Goal: Check status: Check status

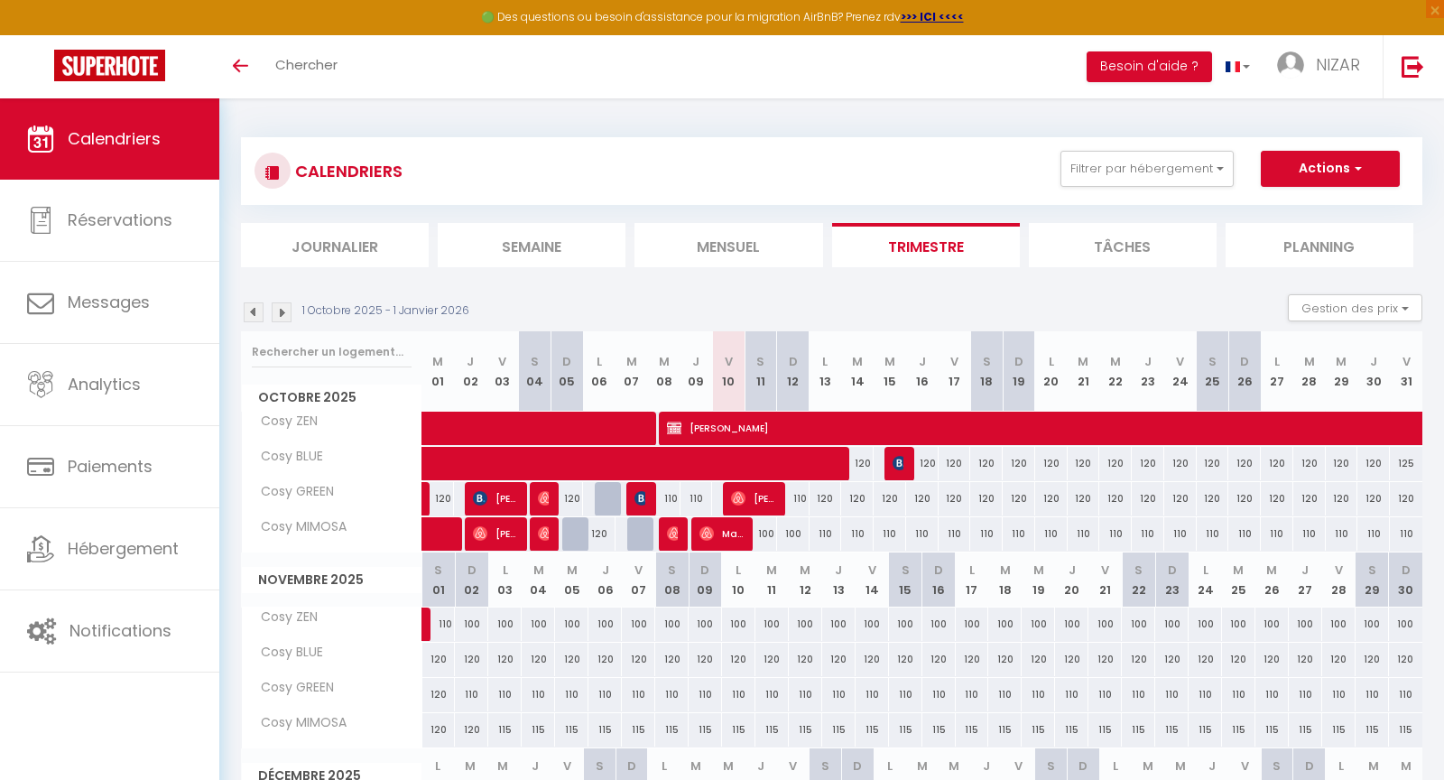
select select
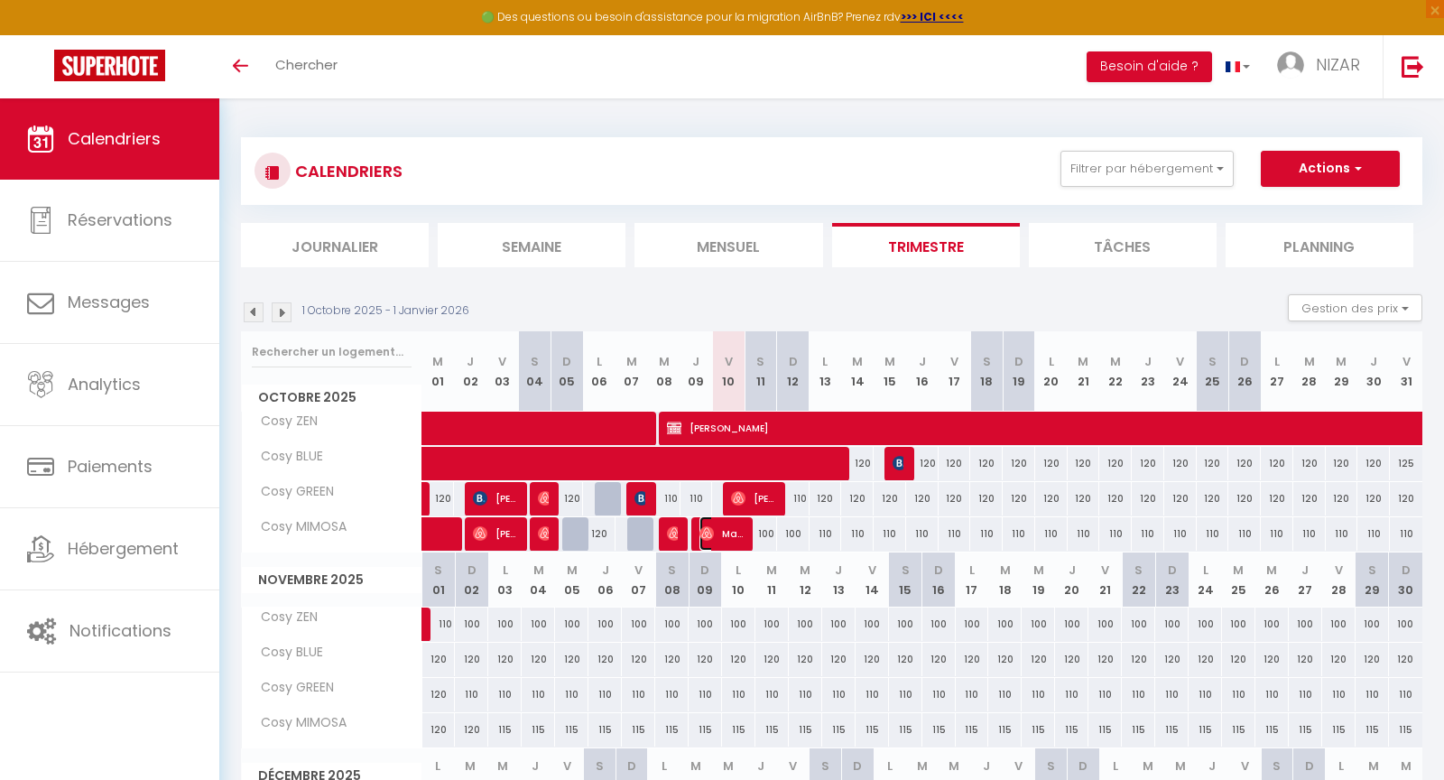
click at [737, 537] on span "Maeva Olt" at bounding box center [721, 533] width 43 height 34
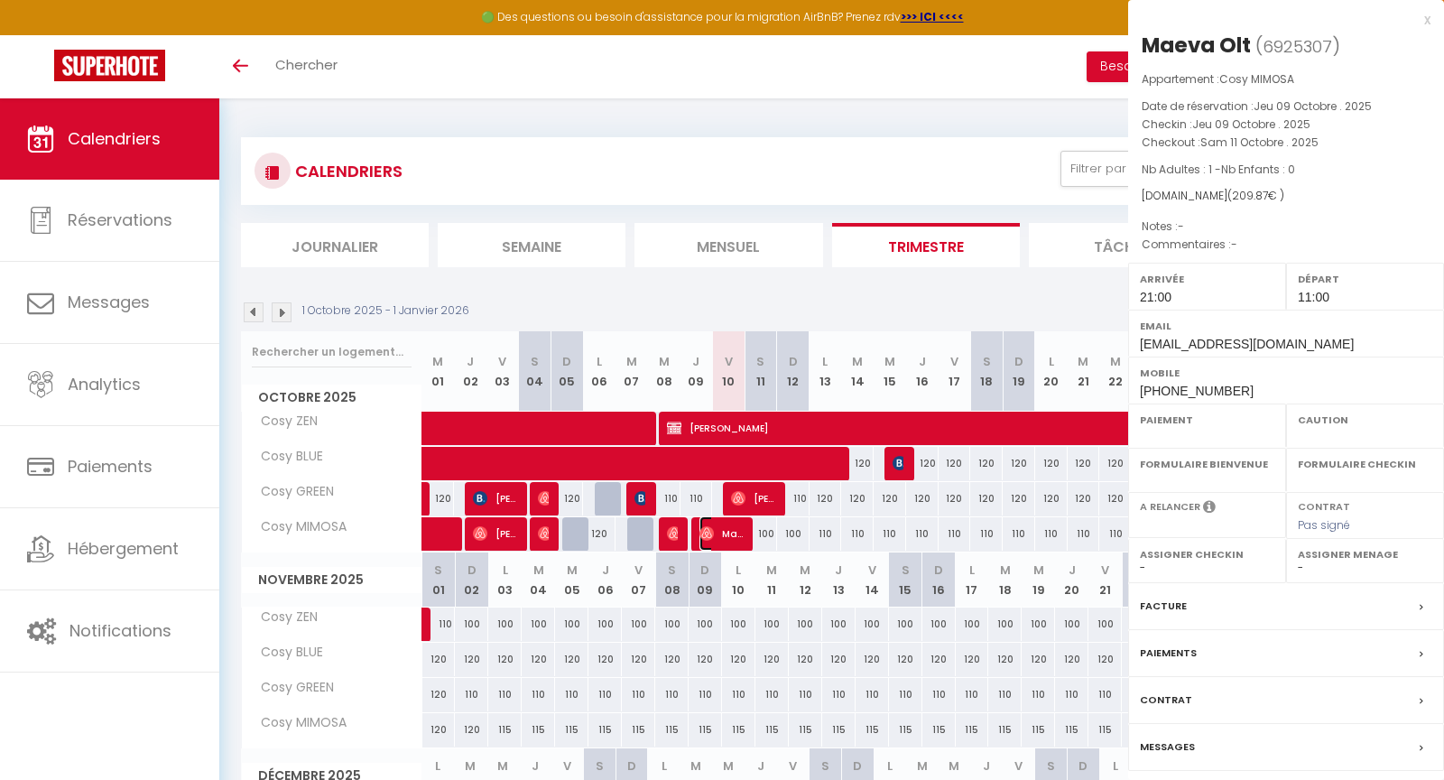
select select "OK"
select select "1"
select select "0"
select select "1"
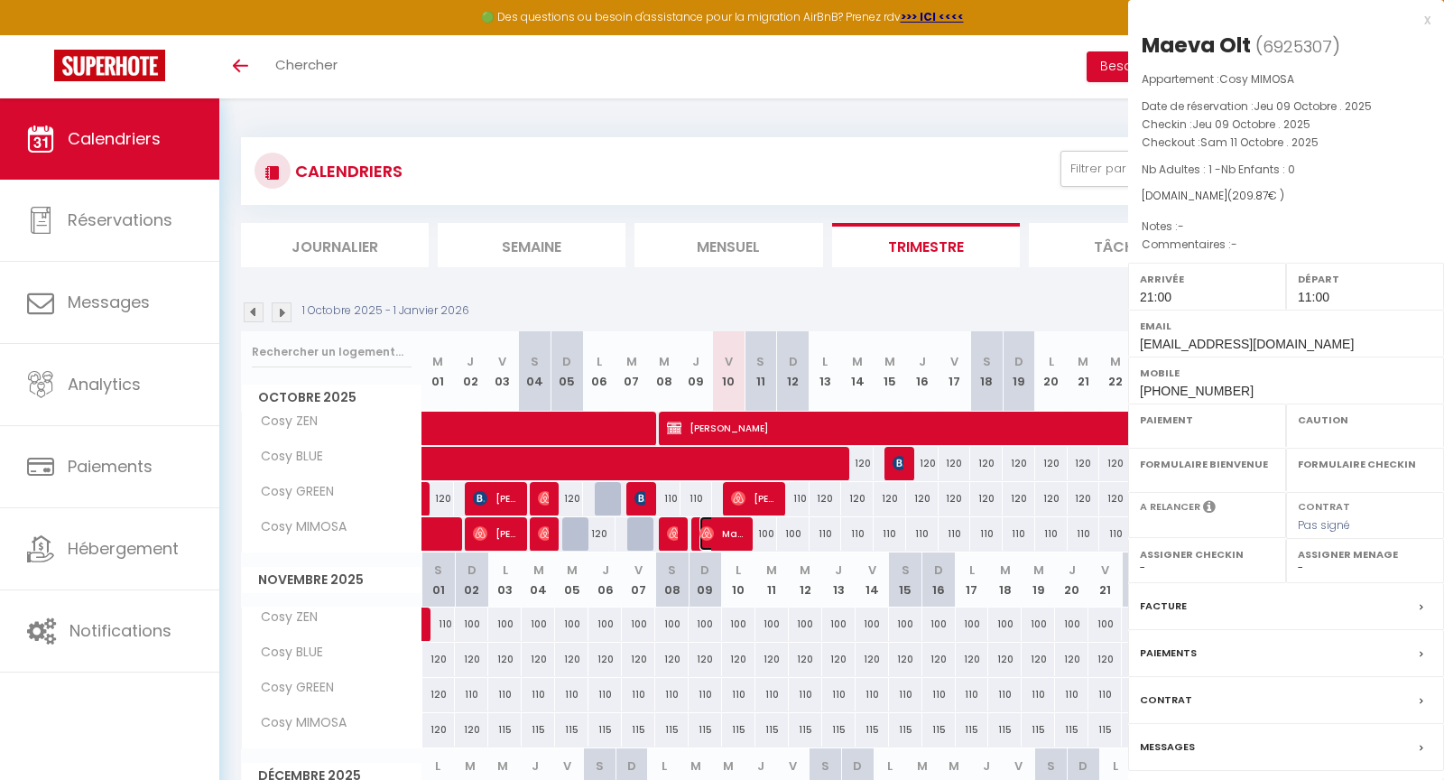
select select
select select "12960"
